Goal: Transaction & Acquisition: Purchase product/service

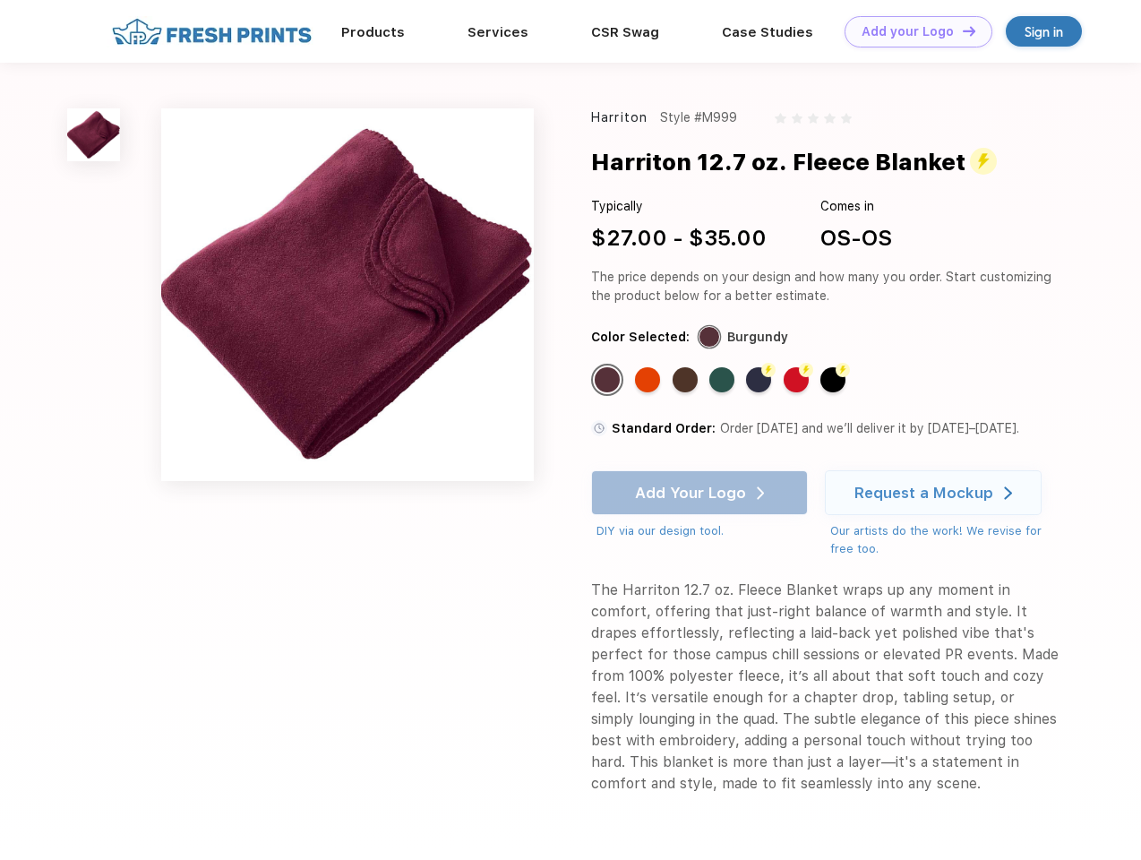
click at [912, 31] on link "Add your Logo Design Tool" at bounding box center [919, 31] width 148 height 31
click at [0, 0] on div "Design Tool" at bounding box center [0, 0] width 0 height 0
click at [961, 30] on link "Add your Logo Design Tool" at bounding box center [919, 31] width 148 height 31
click at [94, 134] on img at bounding box center [93, 134] width 53 height 53
click at [609, 380] on div "Standard Color" at bounding box center [607, 379] width 25 height 25
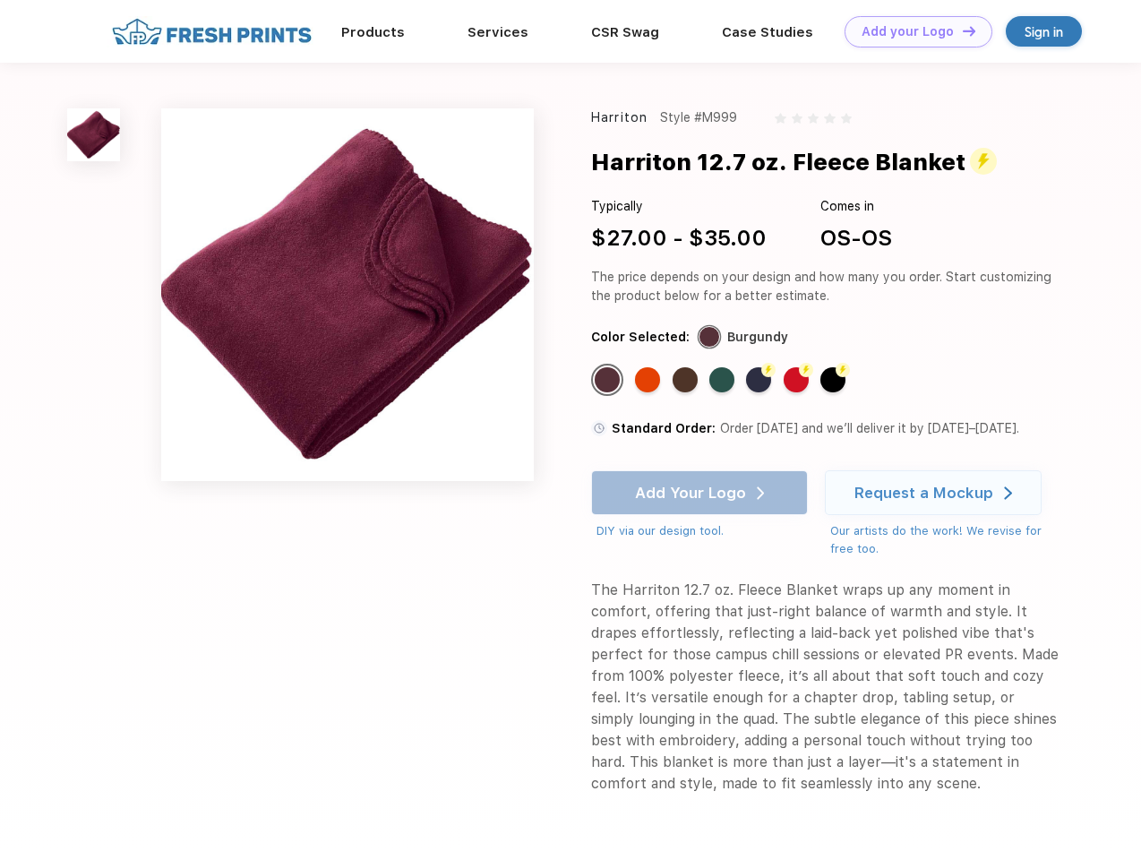
click at [649, 380] on div "Standard Color" at bounding box center [647, 379] width 25 height 25
click at [687, 380] on div "Standard Color" at bounding box center [685, 379] width 25 height 25
click at [724, 380] on div "Standard Color" at bounding box center [721, 379] width 25 height 25
click at [760, 380] on div "Flash Color" at bounding box center [758, 379] width 25 height 25
click at [798, 380] on div "Flash Color" at bounding box center [796, 379] width 25 height 25
